Goal: Task Accomplishment & Management: Use online tool/utility

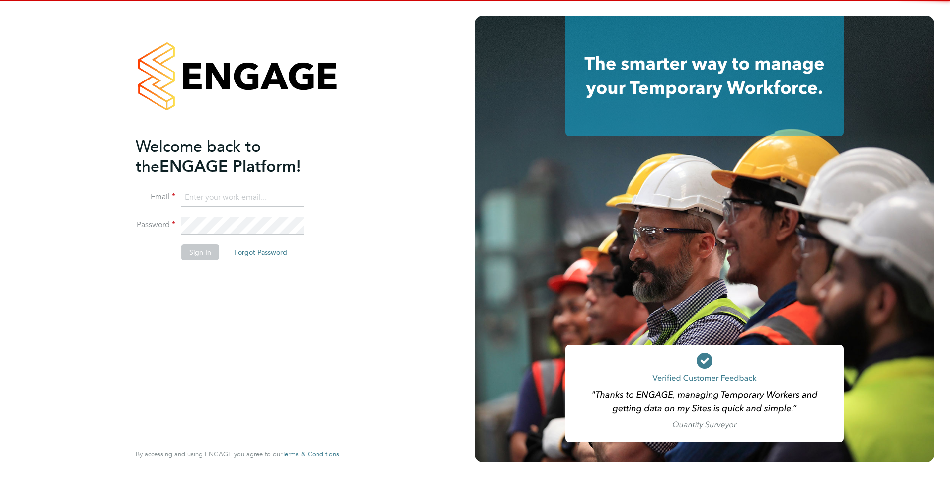
click at [238, 200] on input at bounding box center [242, 198] width 123 height 18
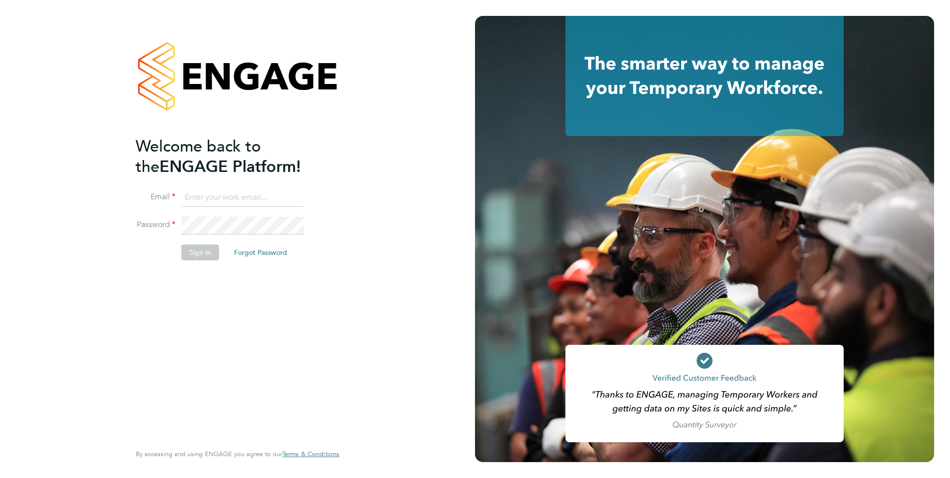
type input "catherine.rowland@prsjobs.com"
click at [216, 244] on button "Sign In" at bounding box center [200, 252] width 38 height 16
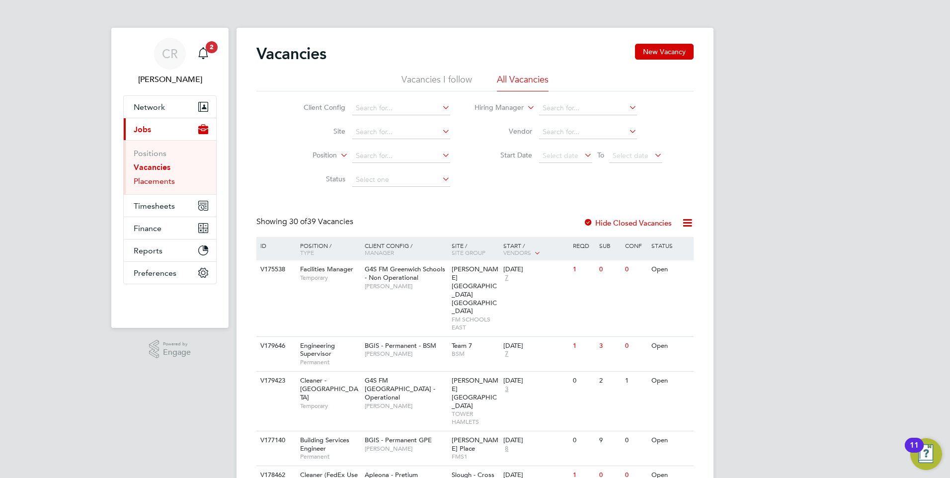
click at [152, 181] on link "Placements" at bounding box center [154, 180] width 41 height 9
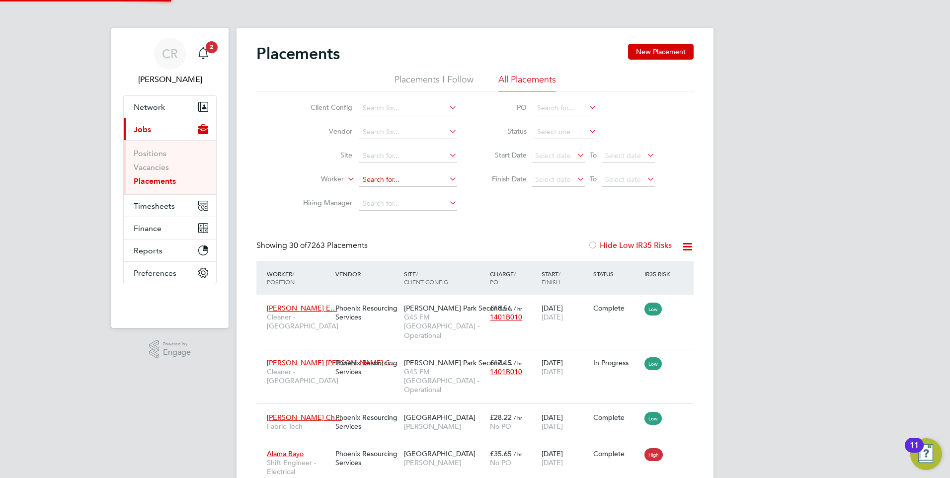
click at [398, 176] on input at bounding box center [408, 180] width 98 height 14
type input "g"
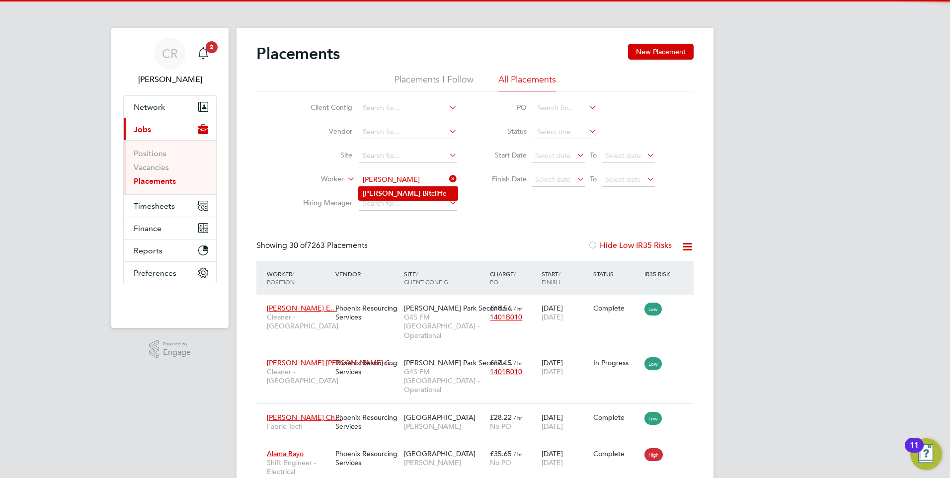
click at [407, 191] on li "[PERSON_NAME] Bit cliffe" at bounding box center [408, 193] width 99 height 13
type input "[PERSON_NAME]"
